Goal: Transaction & Acquisition: Book appointment/travel/reservation

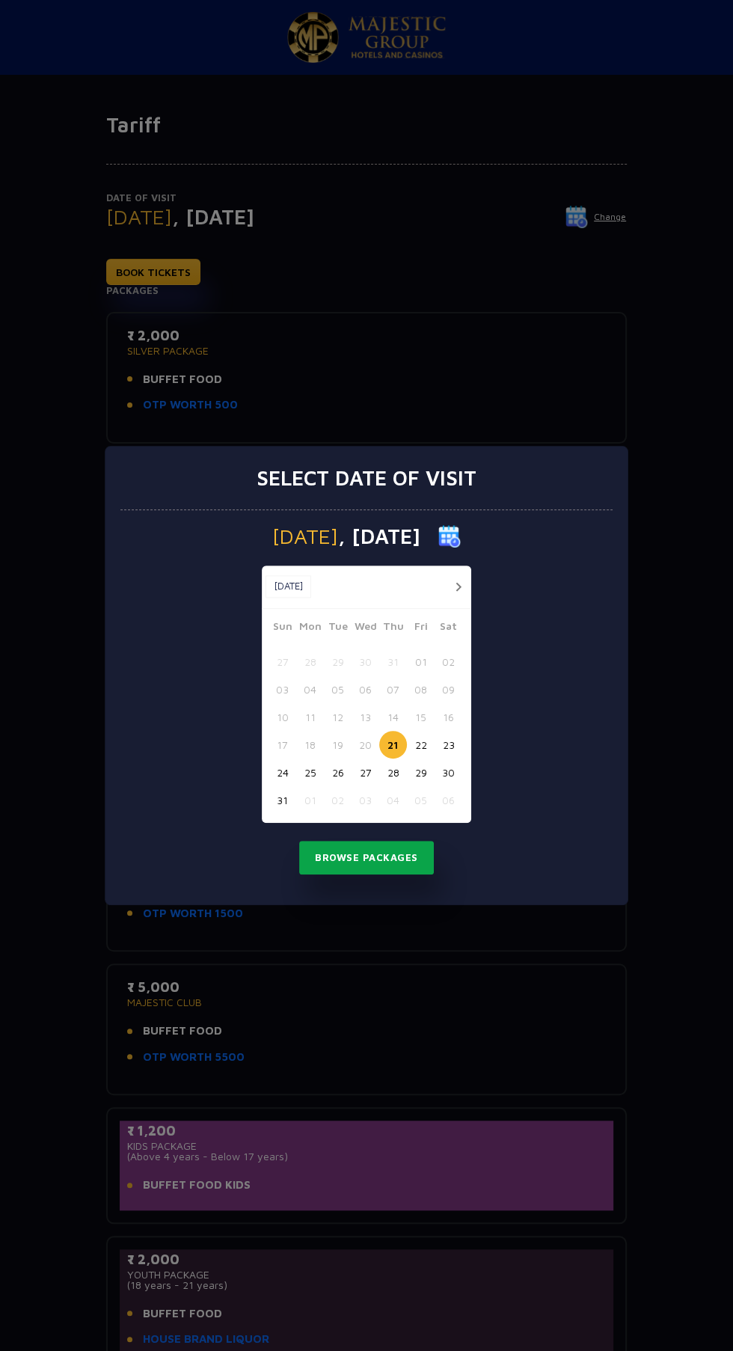
click at [374, 868] on button "Browse Packages" at bounding box center [366, 858] width 135 height 34
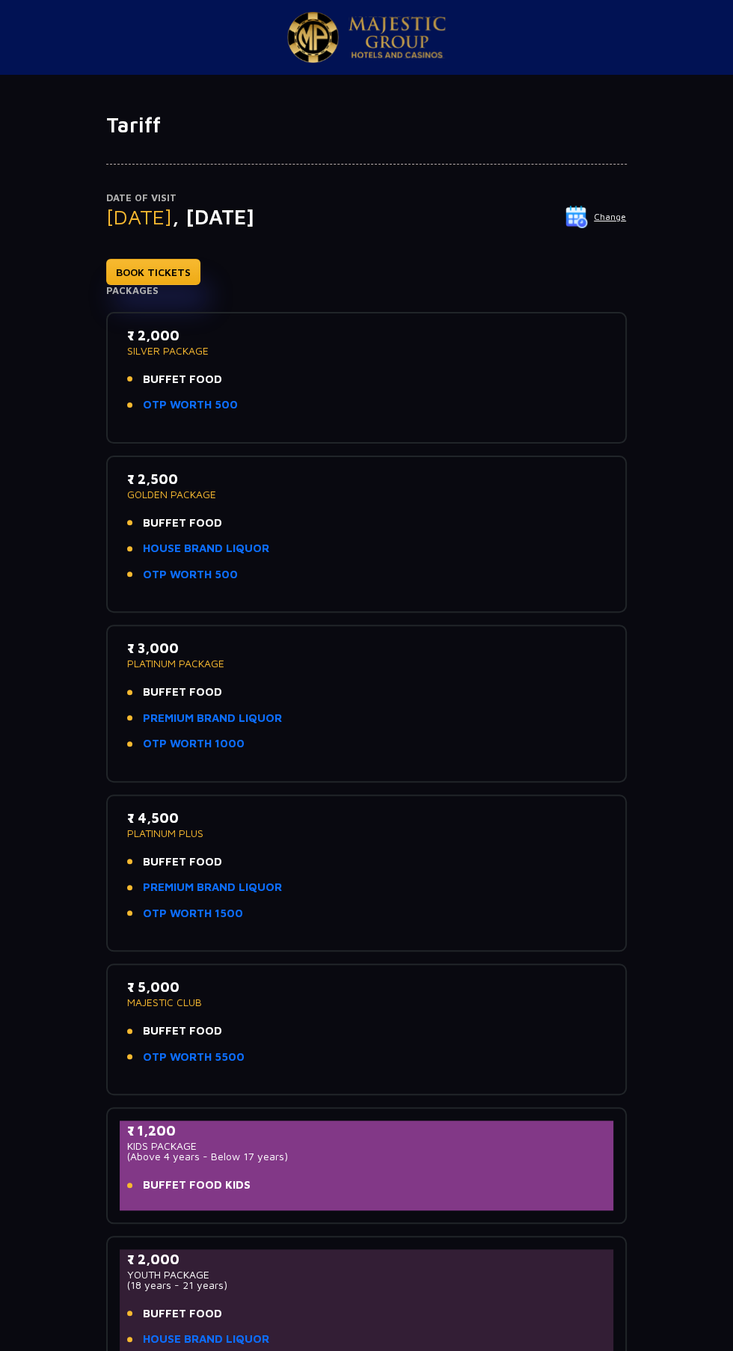
click at [331, 352] on p "SILVER PACKAGE" at bounding box center [366, 351] width 479 height 10
click at [160, 337] on p "₹ 2,000" at bounding box center [366, 335] width 479 height 20
click at [444, 349] on p "SILVER PACKAGE" at bounding box center [366, 351] width 479 height 10
click at [174, 270] on link "BOOK TICKETS" at bounding box center [153, 272] width 94 height 26
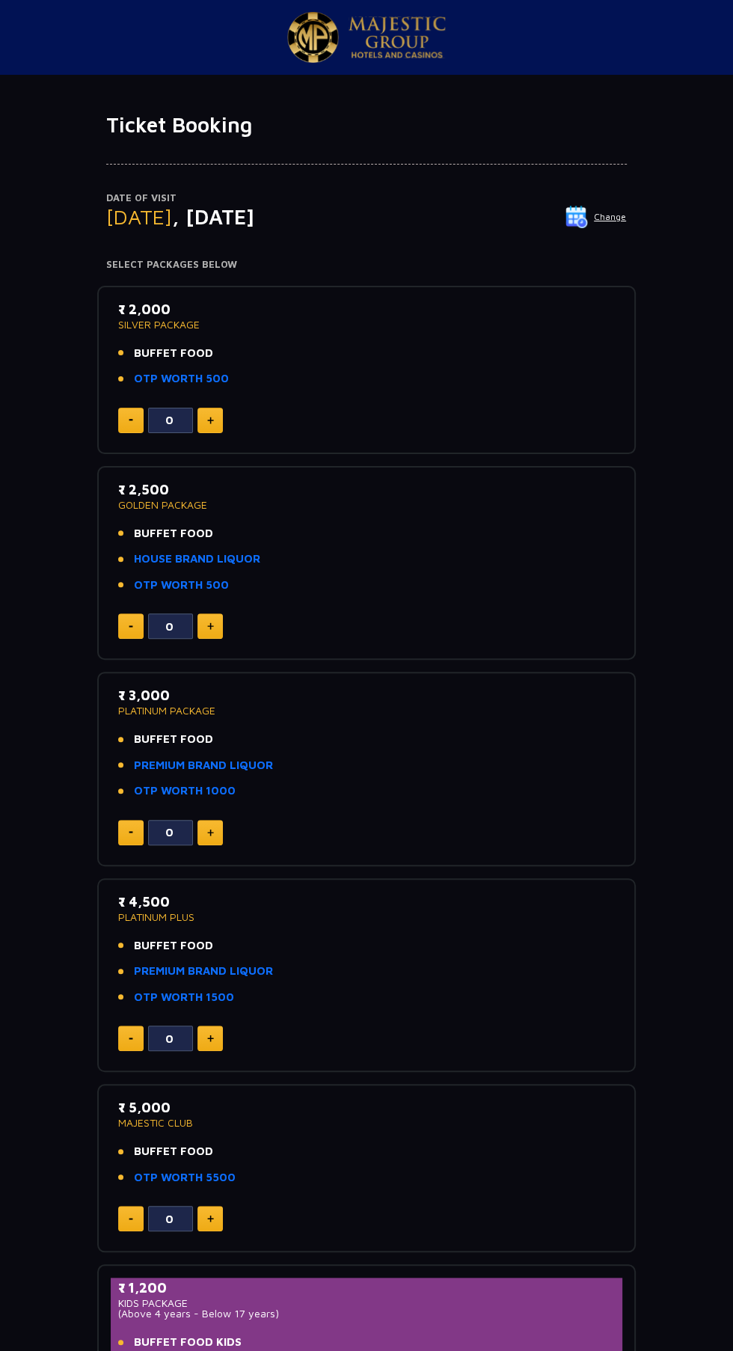
click at [209, 419] on img at bounding box center [210, 420] width 7 height 7
type input "1"
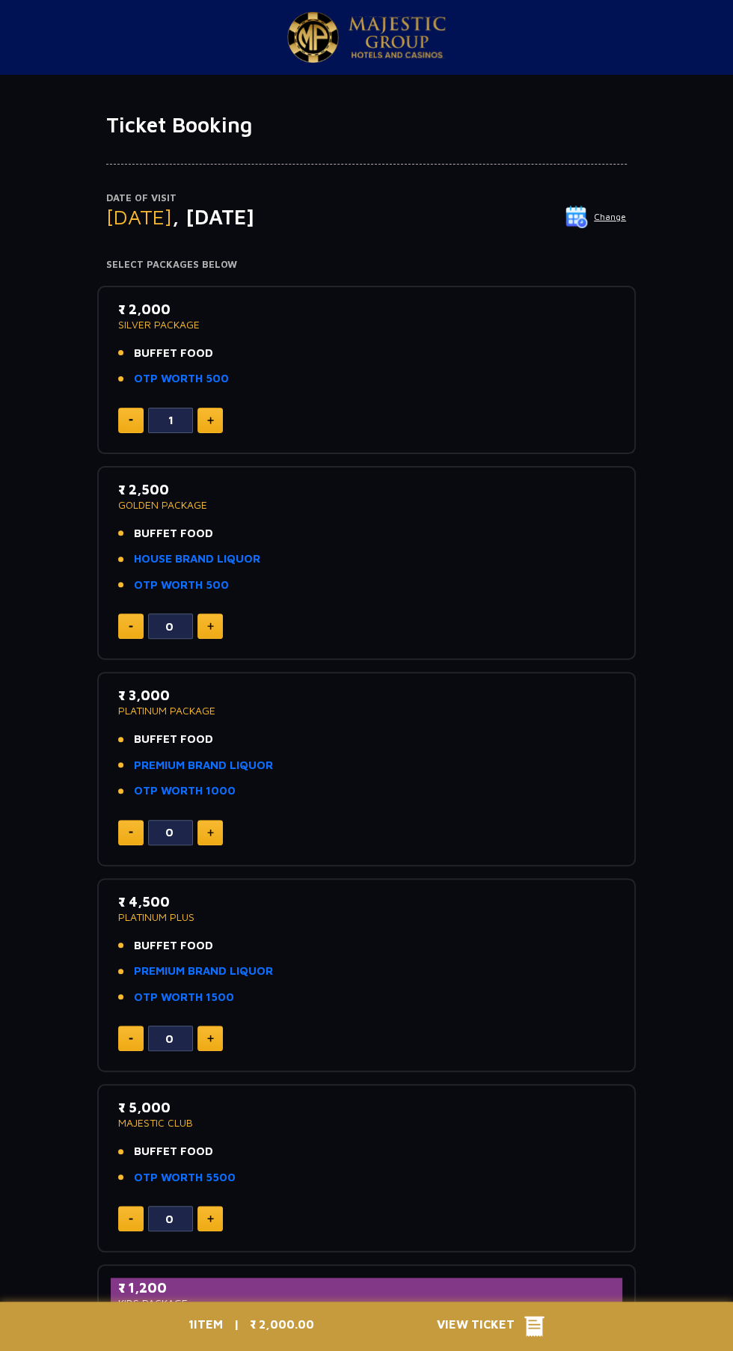
click at [497, 1317] on span "View Ticket" at bounding box center [481, 1326] width 88 height 22
